Goal: Find specific page/section: Find specific page/section

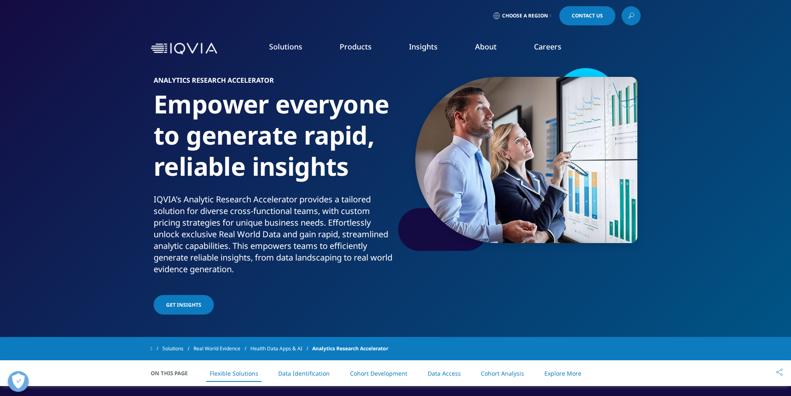
click at [523, 14] on span "Choose a Region" at bounding box center [525, 15] width 46 height 7
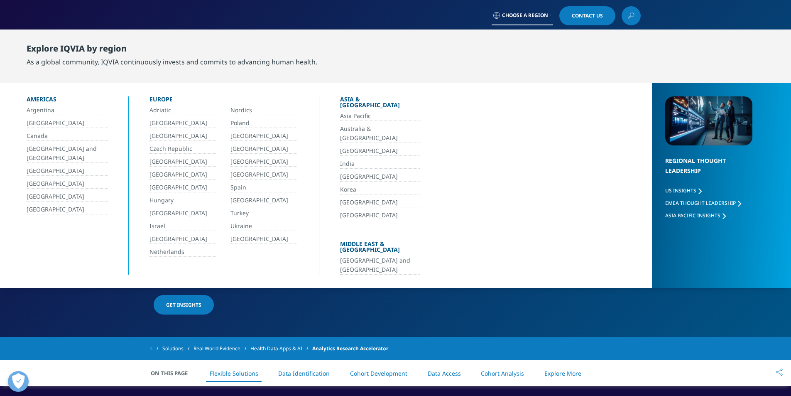
click at [176, 149] on link "Czech Republic" at bounding box center [183, 149] width 68 height 10
